Goal: Register for event/course

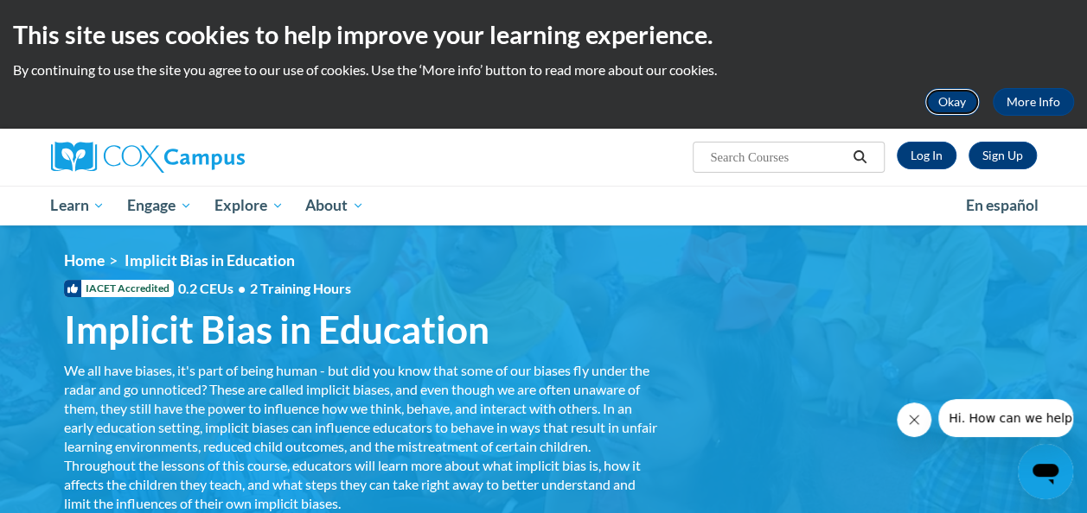
click at [953, 95] on button "Okay" at bounding box center [951, 102] width 55 height 28
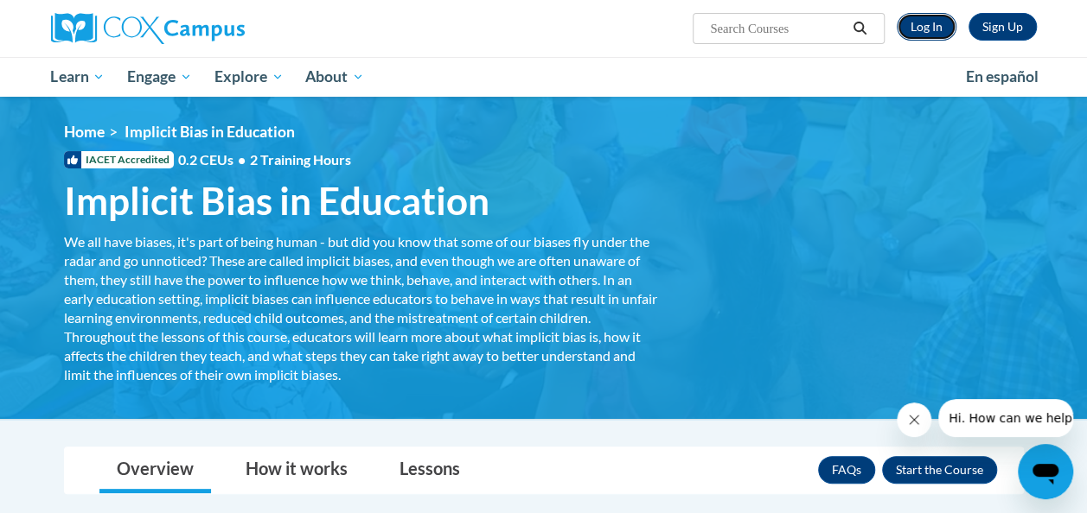
click at [934, 24] on link "Log In" at bounding box center [926, 27] width 60 height 28
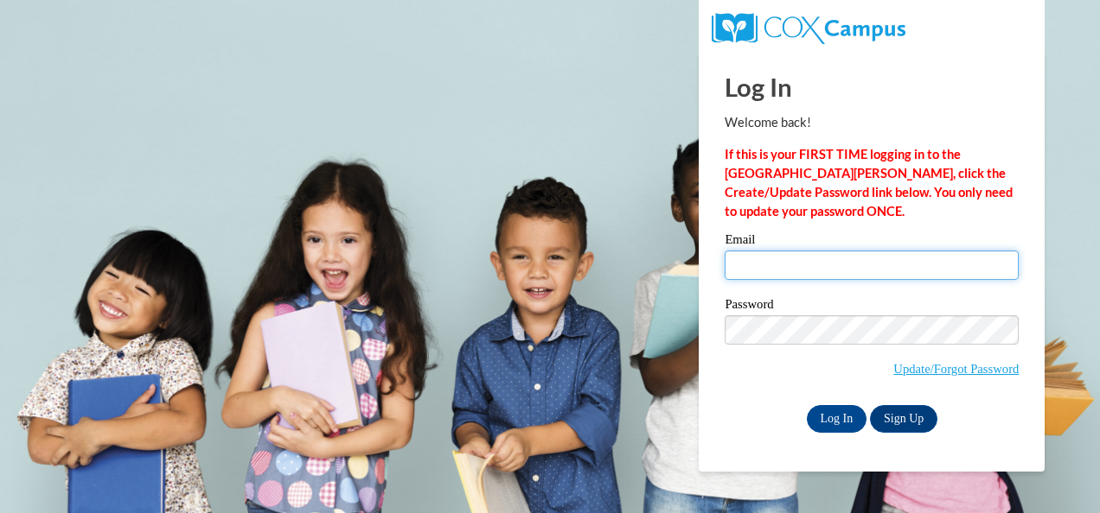
click at [773, 260] on input "Email" at bounding box center [871, 265] width 294 height 29
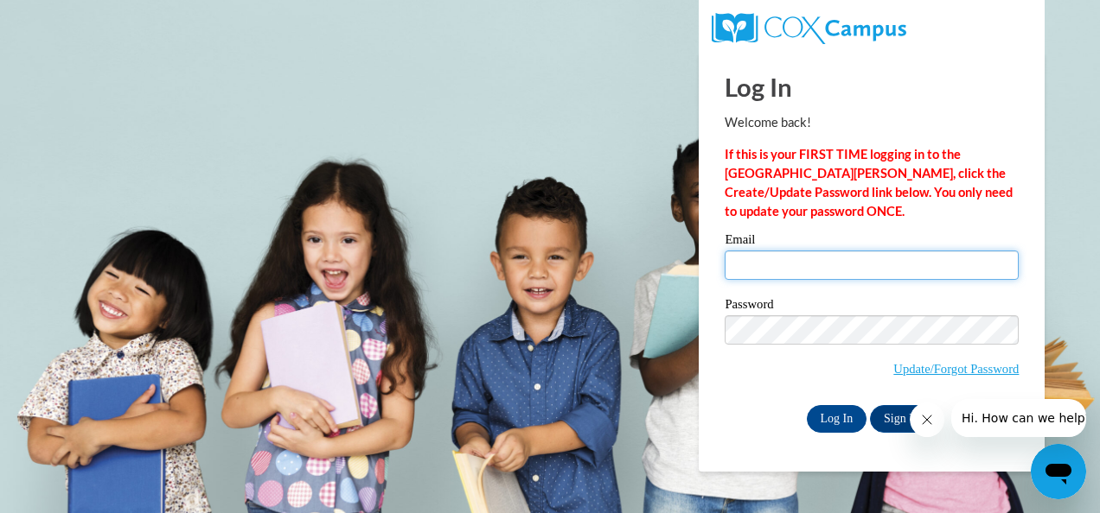
type input "ndennis2013@yahoo.com"
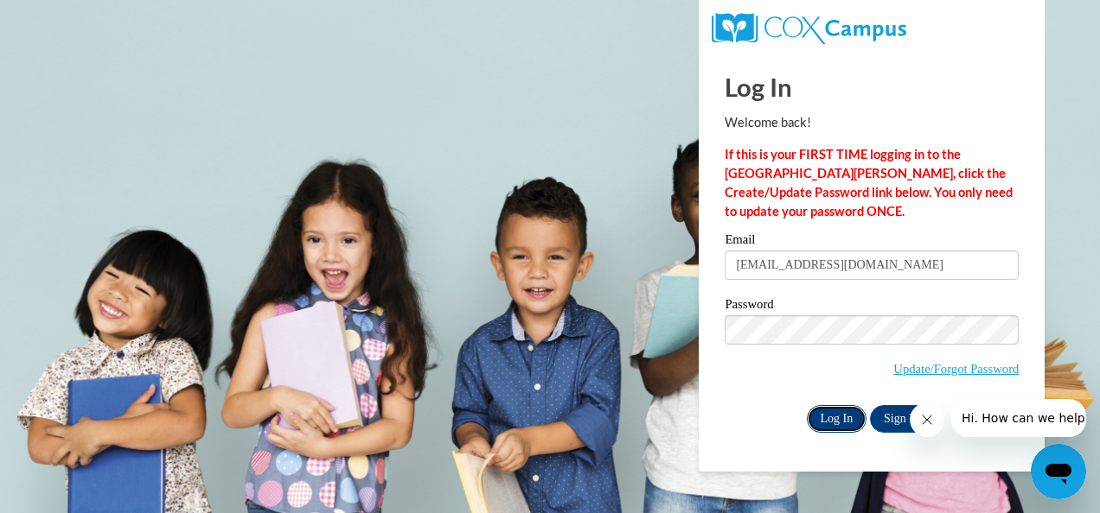
click at [831, 417] on input "Log In" at bounding box center [837, 419] width 61 height 28
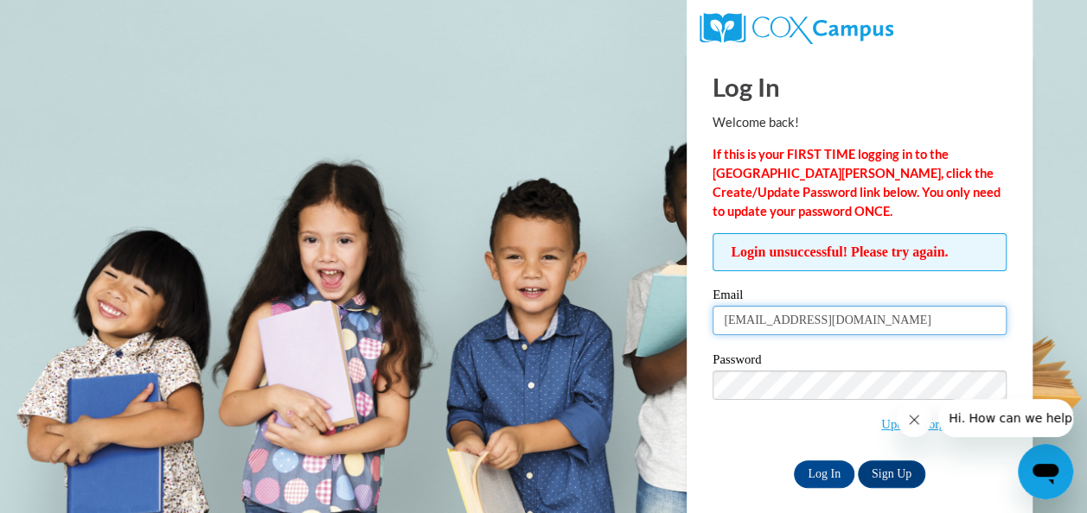
click at [864, 322] on input "ndennis2013@yahoo.com" at bounding box center [859, 320] width 294 height 29
type input "nikeriad@ymcaatlanta.org"
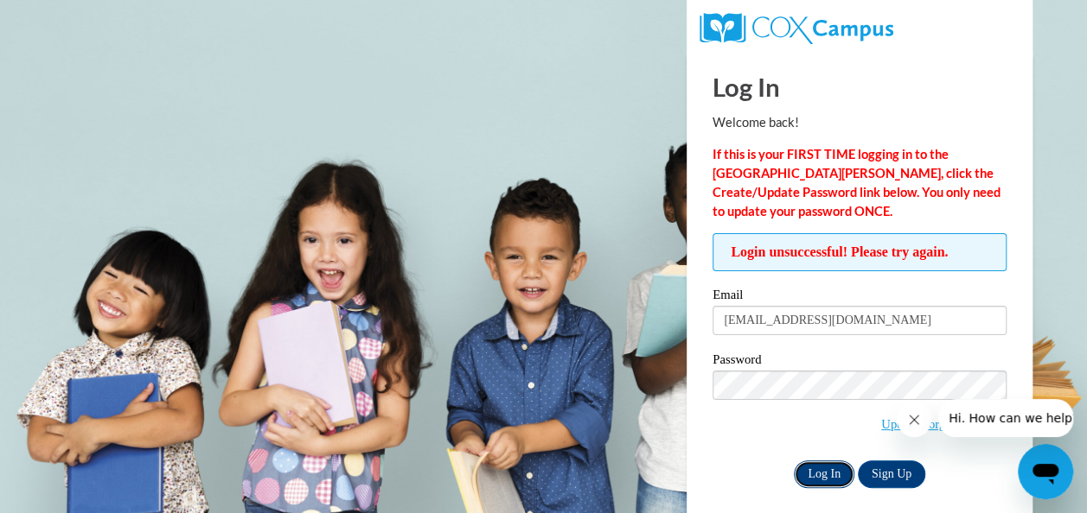
click at [823, 475] on input "Log In" at bounding box center [824, 475] width 61 height 28
click at [837, 464] on input "Log In" at bounding box center [824, 475] width 61 height 28
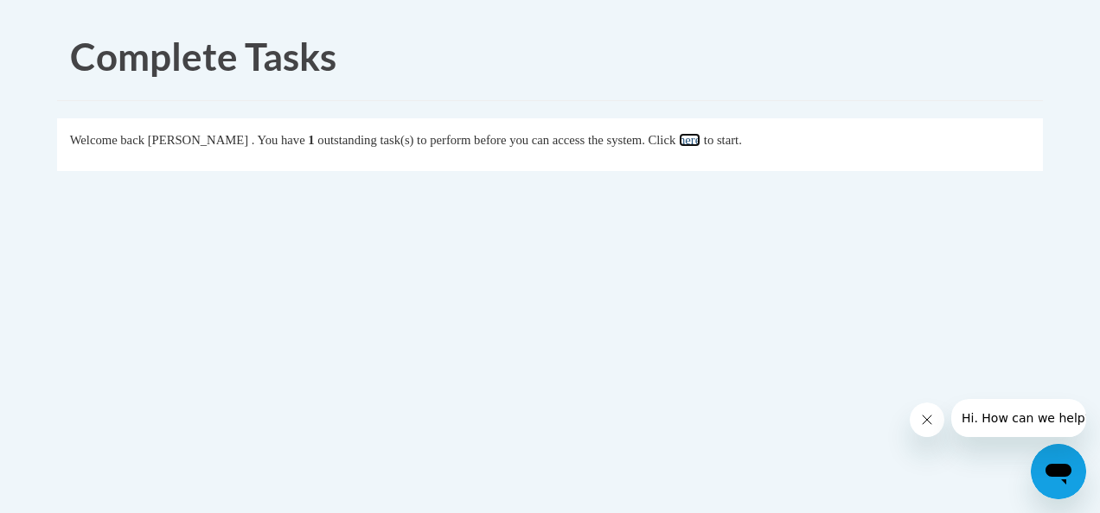
click at [700, 147] on link "here" at bounding box center [690, 140] width 22 height 14
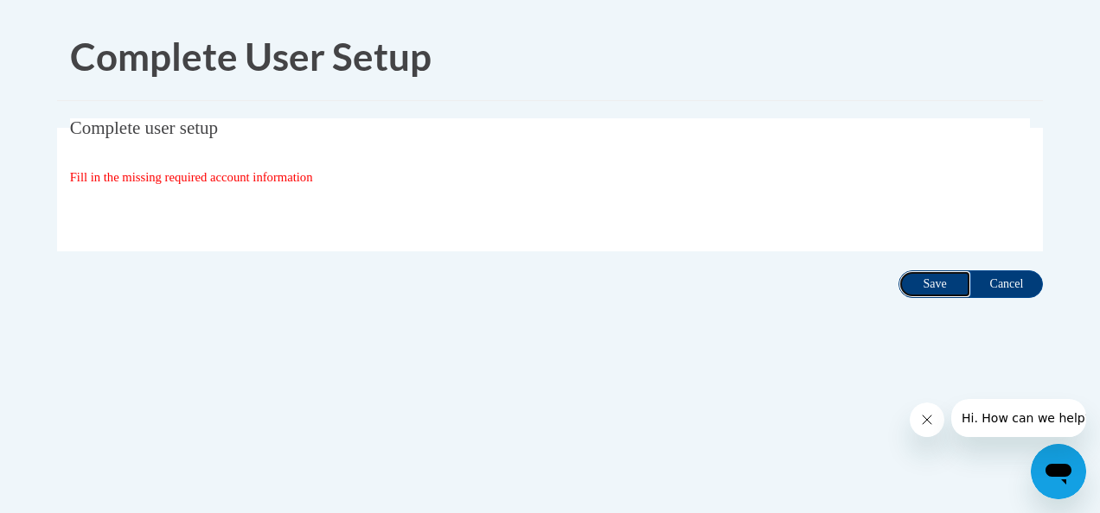
click at [922, 277] on input "Save" at bounding box center [934, 285] width 73 height 28
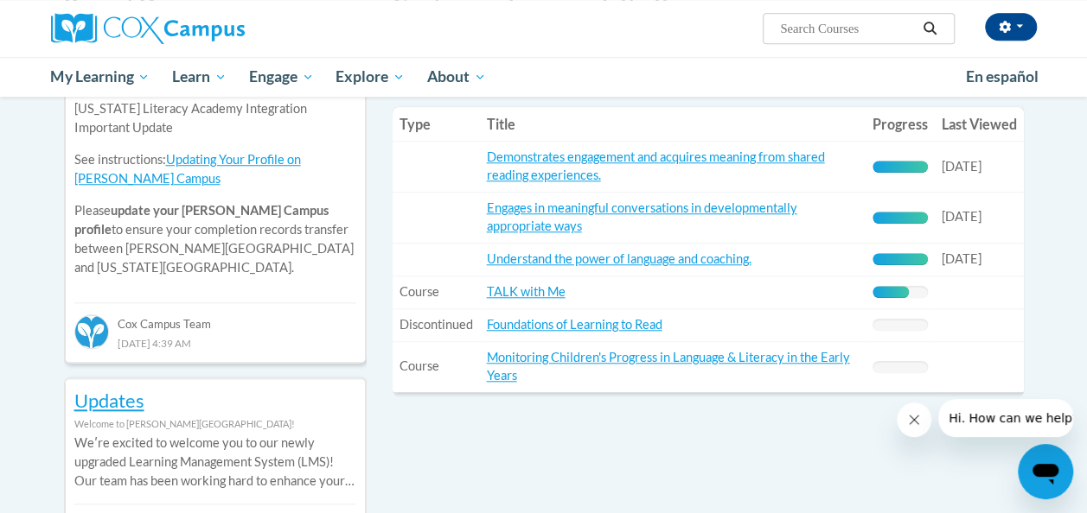
scroll to position [195, 0]
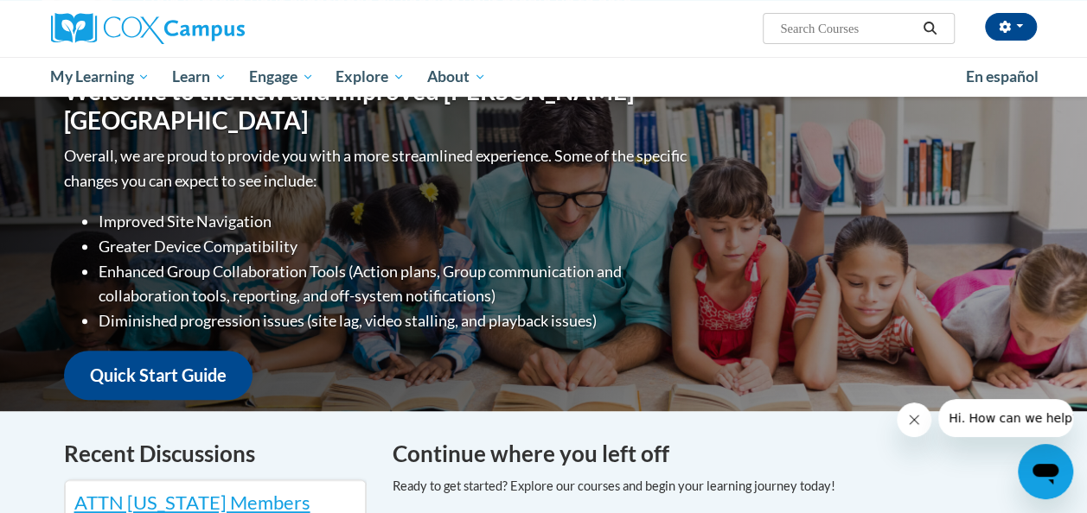
click at [849, 29] on input "Search..." at bounding box center [847, 28] width 138 height 21
click at [802, 29] on input "Search..." at bounding box center [847, 28] width 138 height 21
type input "Implicit Bias in Education"
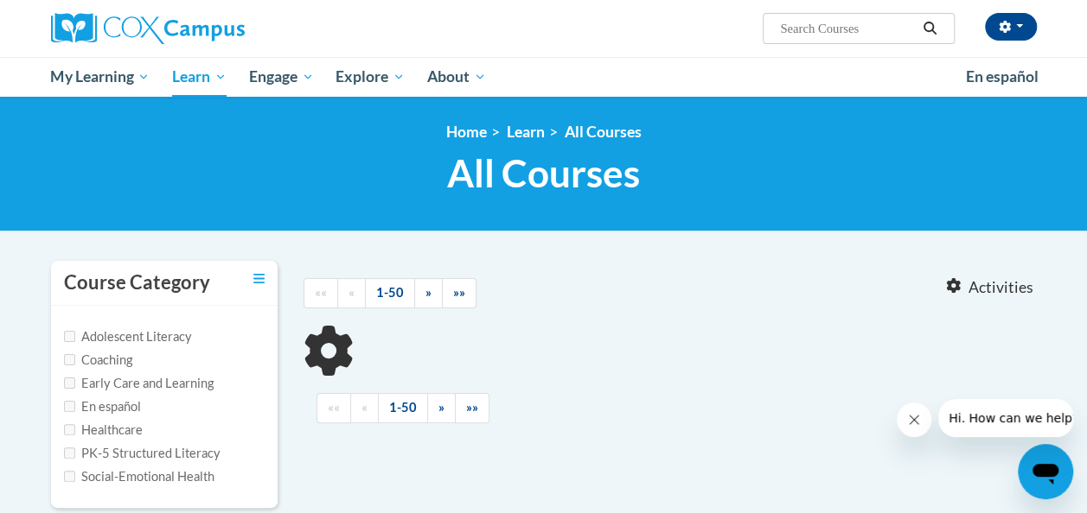
type input "Implicit Bias in Education"
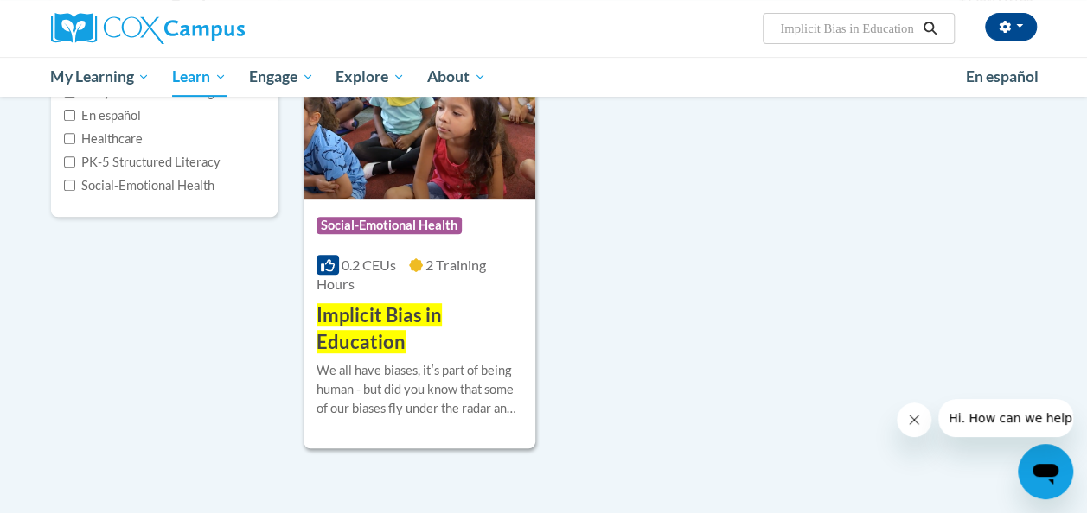
scroll to position [322, 0]
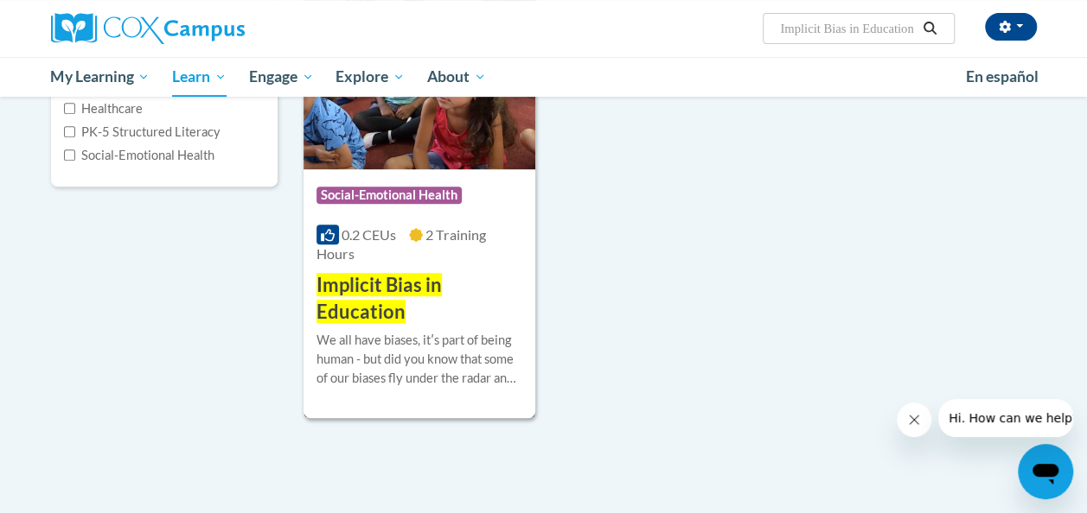
click at [418, 260] on div "0.2 CEUs 2 Training Hours" at bounding box center [419, 245] width 206 height 38
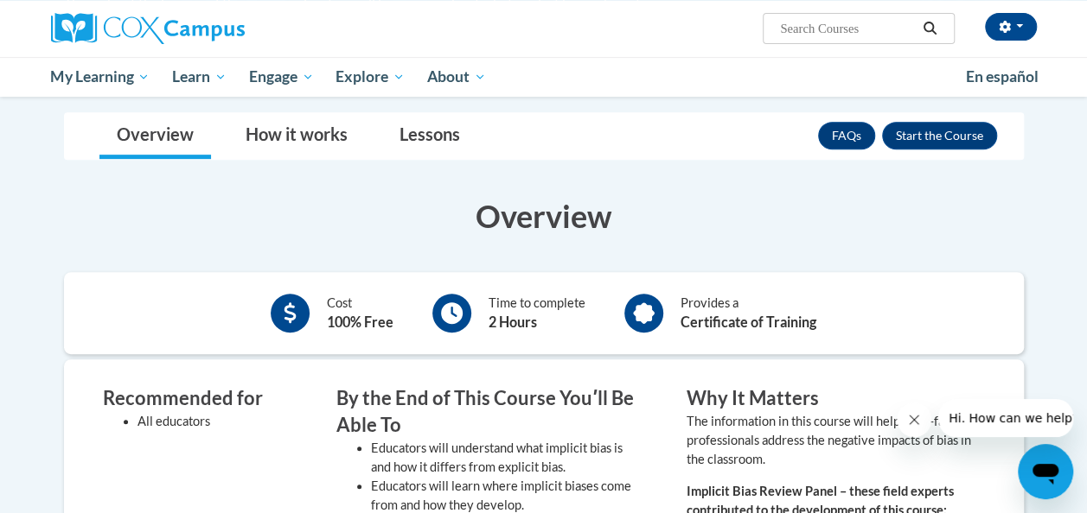
scroll to position [339, 0]
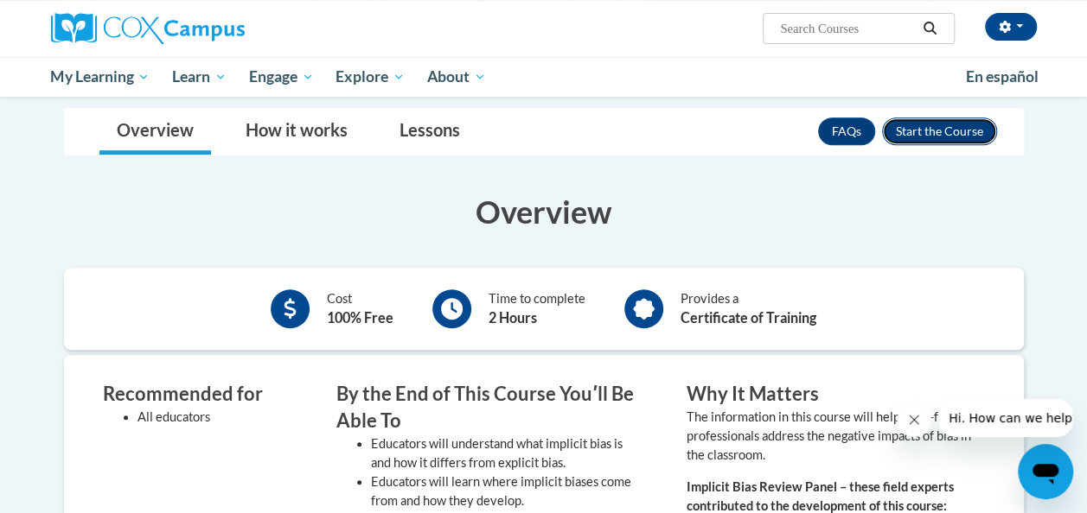
click at [960, 137] on button "Enroll" at bounding box center [939, 132] width 115 height 28
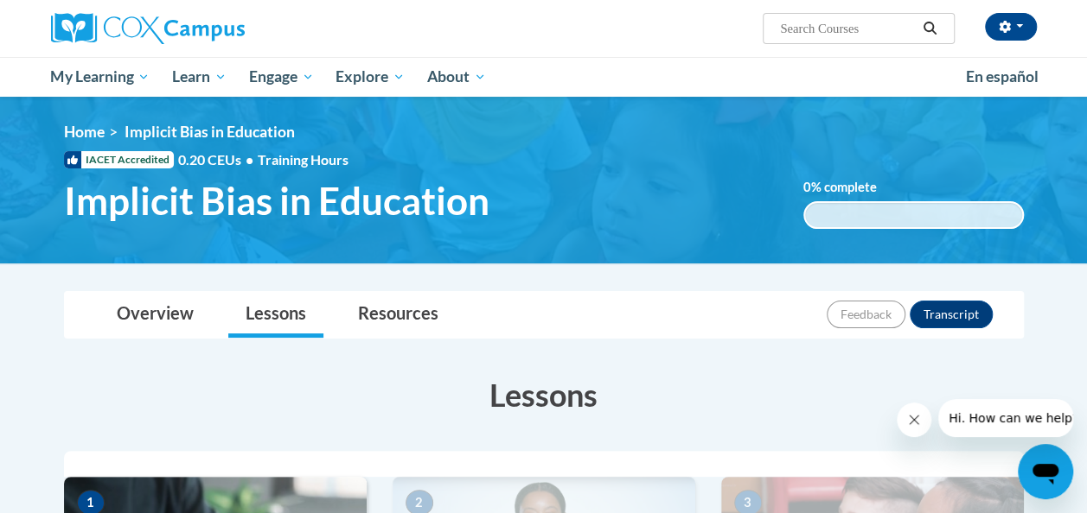
click at [1084, 108] on img at bounding box center [543, 180] width 1087 height 167
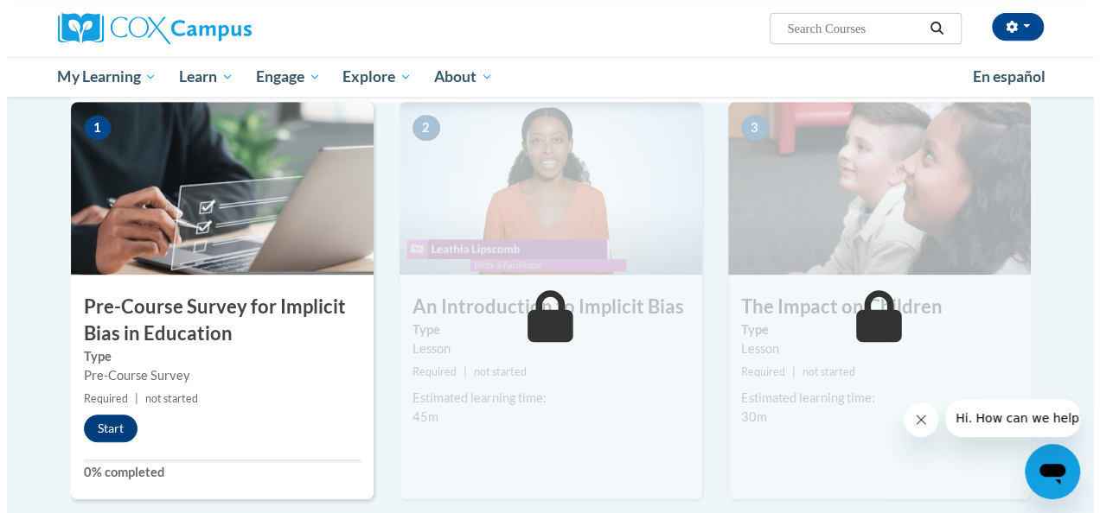
scroll to position [378, 0]
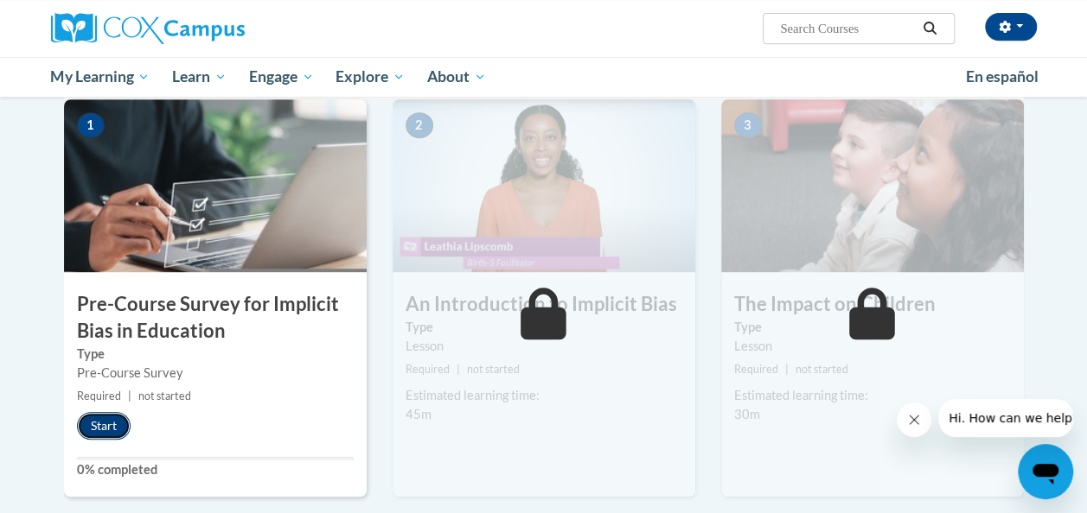
click at [93, 425] on button "Start" at bounding box center [104, 426] width 54 height 28
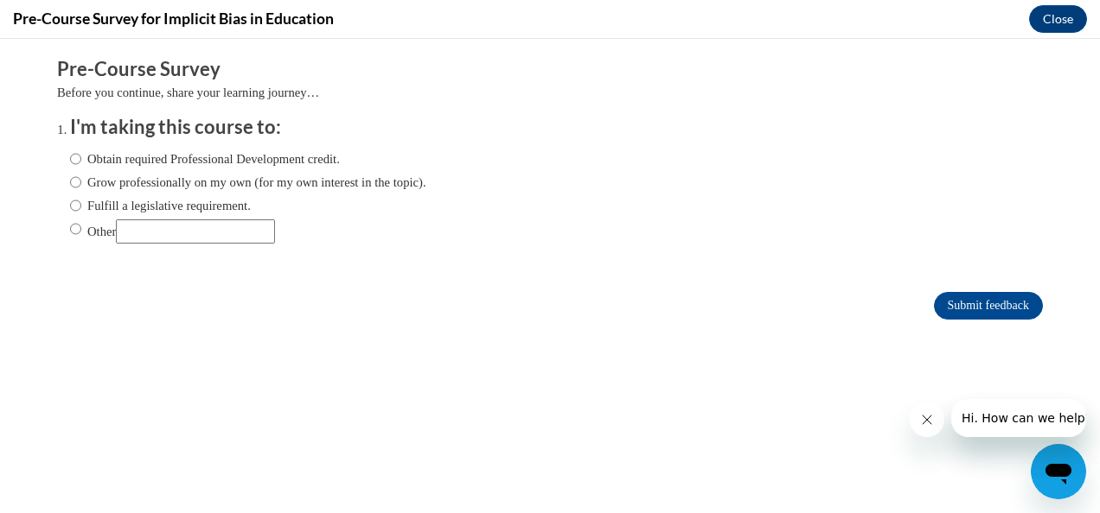
scroll to position [0, 0]
click at [179, 161] on label "Obtain required Professional Development credit." at bounding box center [205, 159] width 270 height 19
click at [81, 161] on input "Obtain required Professional Development credit." at bounding box center [75, 159] width 11 height 19
radio input "true"
click at [973, 316] on input "Submit feedback" at bounding box center [988, 306] width 109 height 28
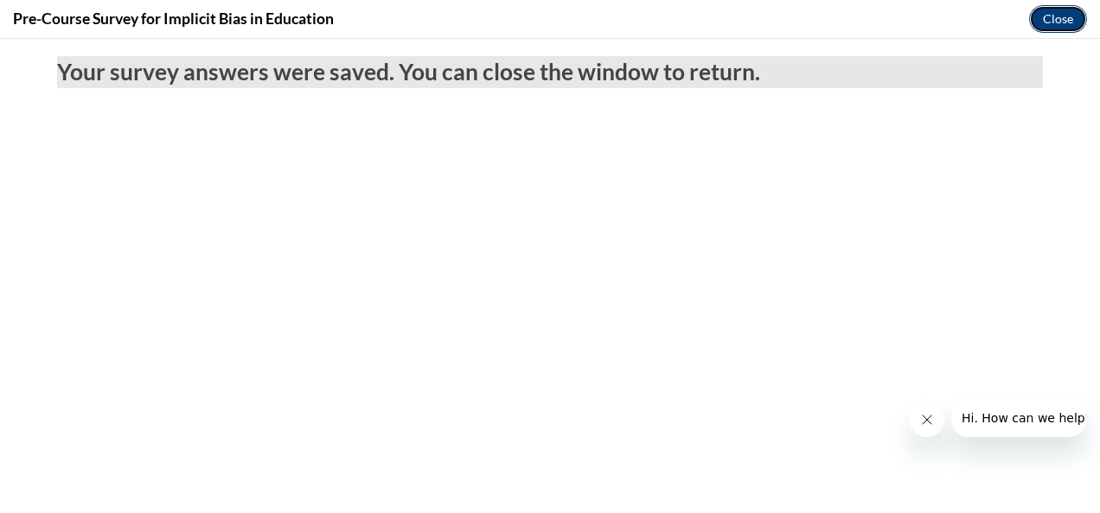
click at [1063, 12] on button "Close" at bounding box center [1058, 19] width 58 height 28
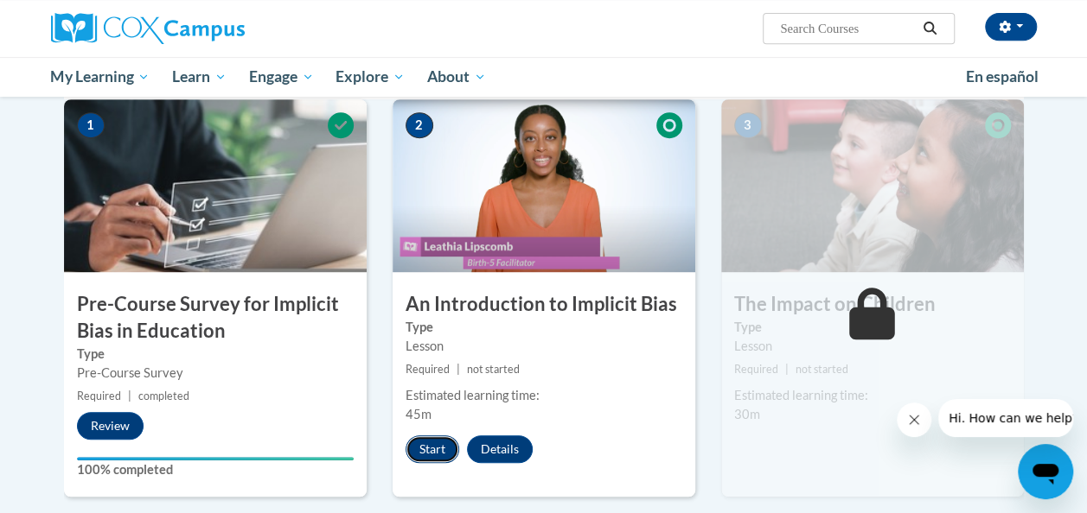
click at [441, 439] on button "Start" at bounding box center [432, 450] width 54 height 28
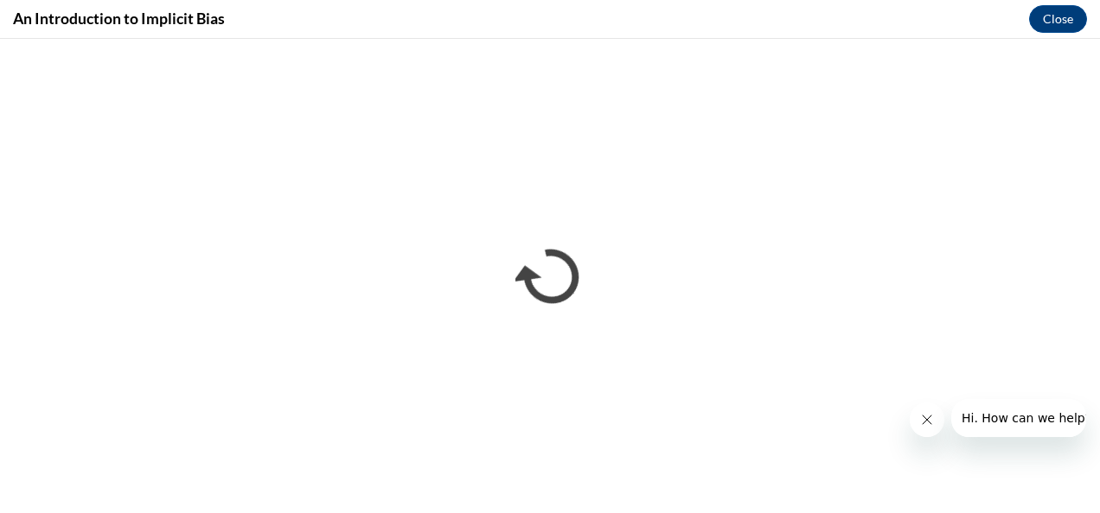
click at [924, 422] on icon "Close message from company" at bounding box center [926, 420] width 14 height 14
